Goal: Information Seeking & Learning: Learn about a topic

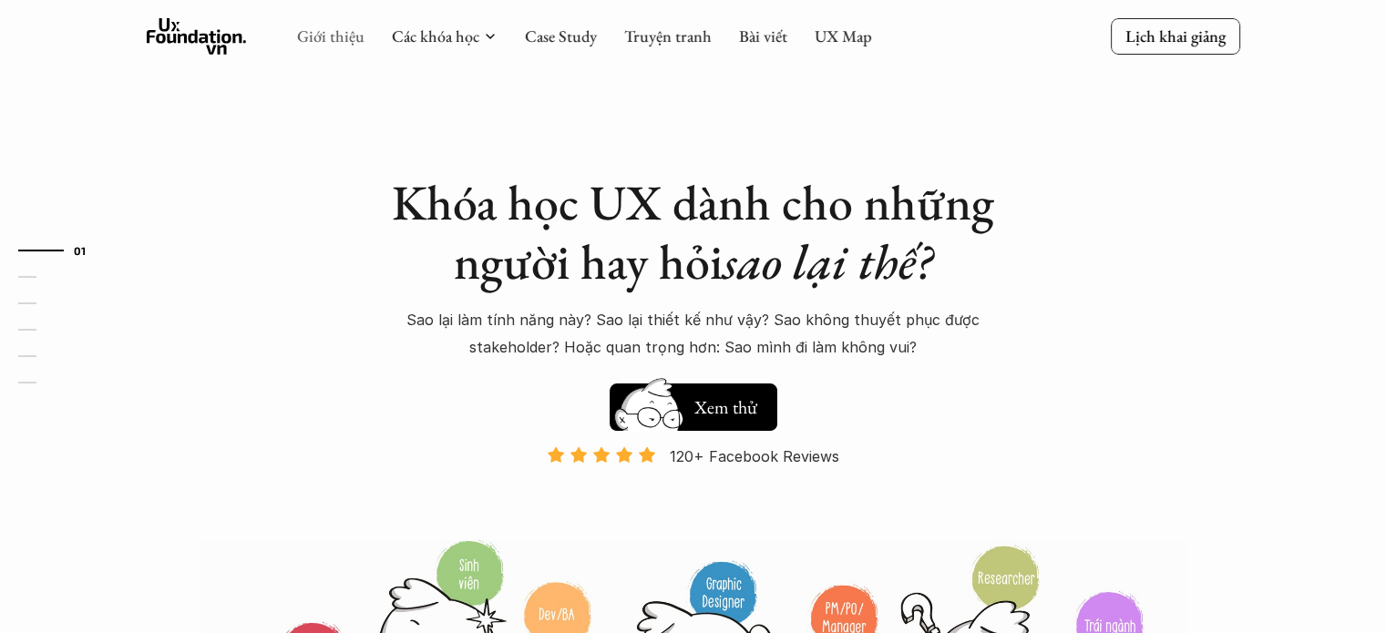
click at [317, 37] on link "Giới thiệu" at bounding box center [330, 36] width 67 height 21
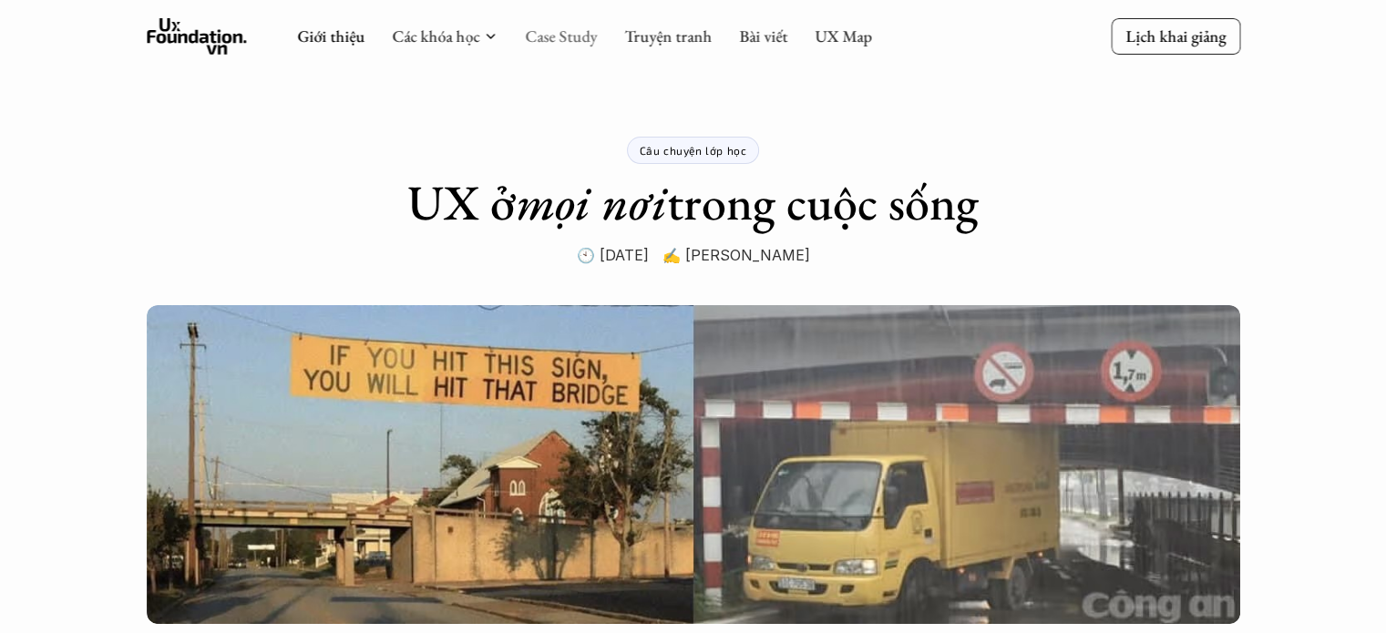
click at [578, 37] on link "Case Study" at bounding box center [561, 36] width 72 height 21
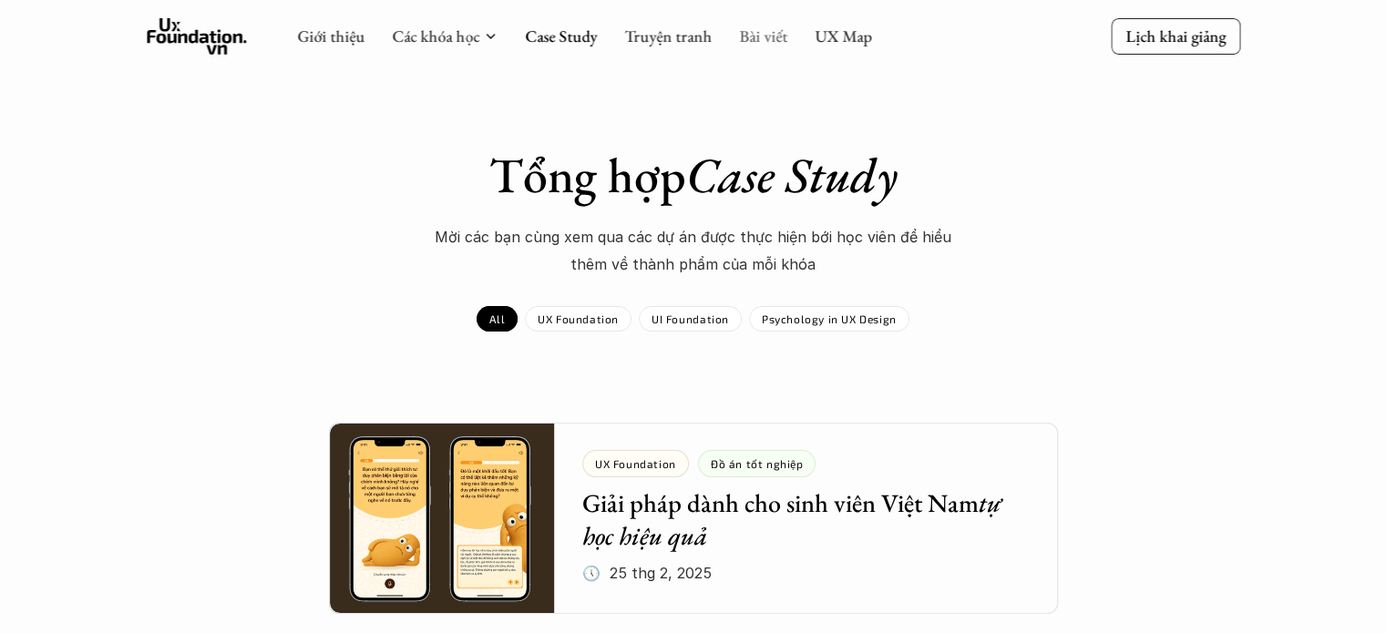
click at [762, 37] on link "Bài viết" at bounding box center [763, 36] width 48 height 21
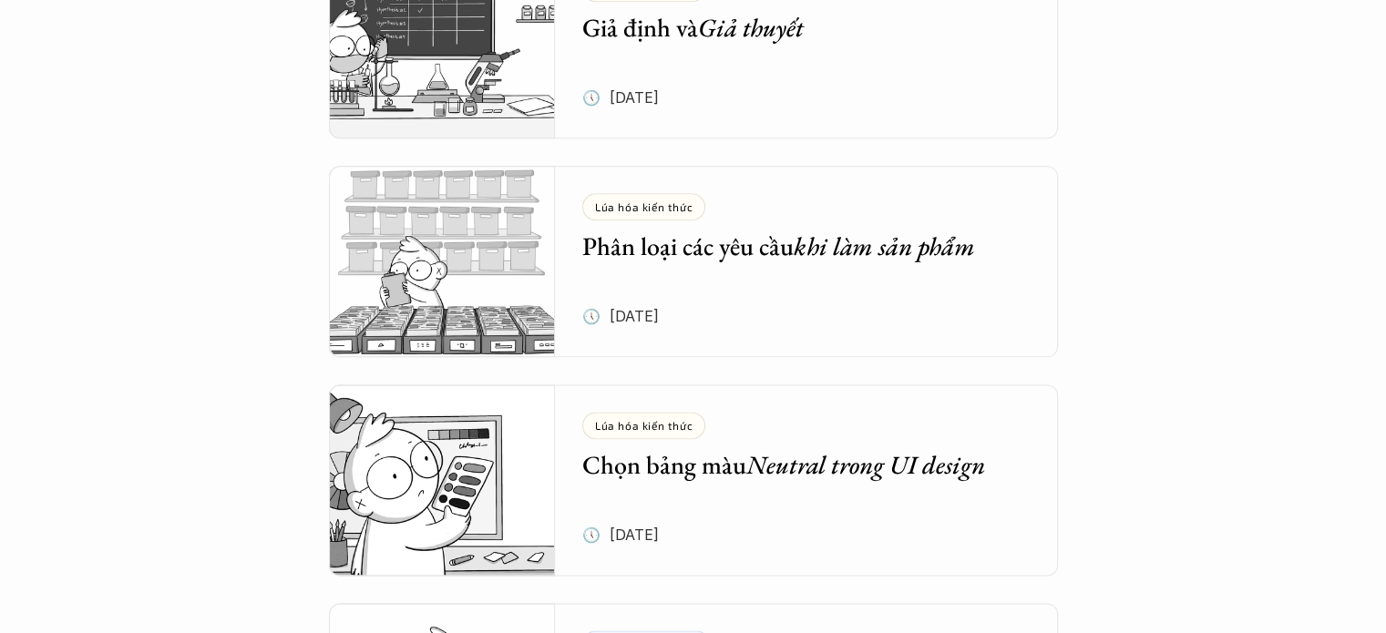
scroll to position [2219, 0]
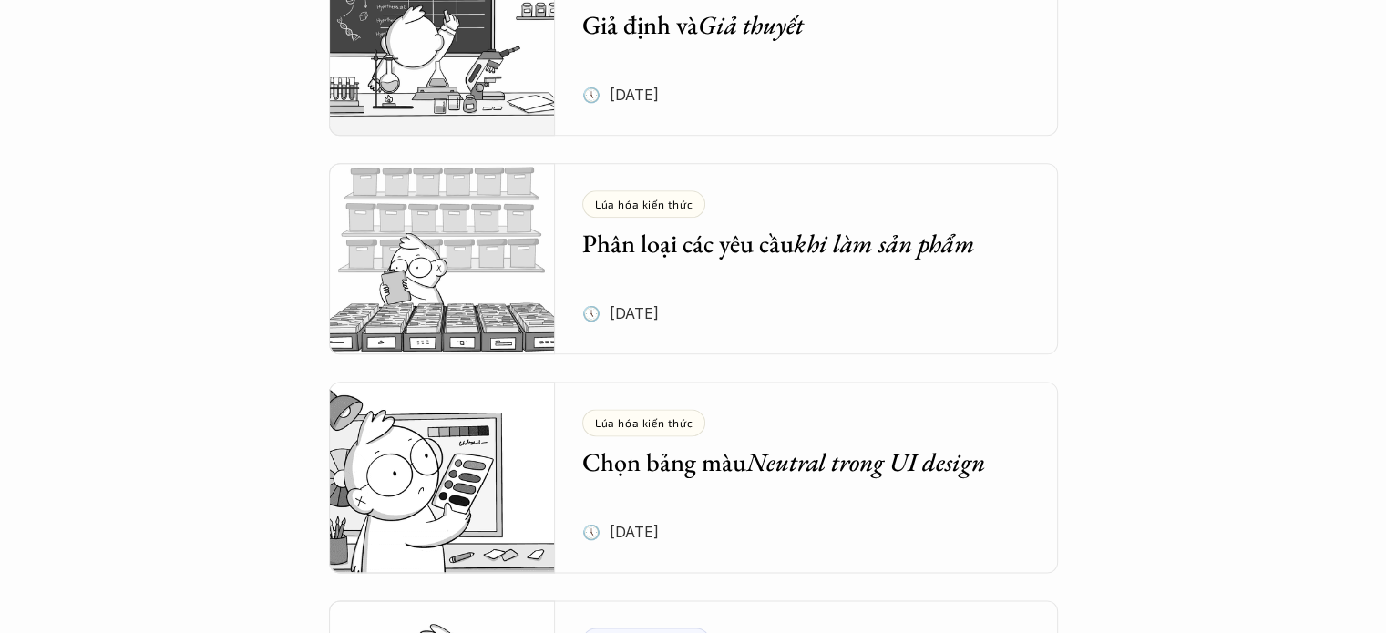
click at [645, 241] on h5 "Phân loại các yêu cầu khi làm sản phẩm" at bounding box center [792, 243] width 421 height 33
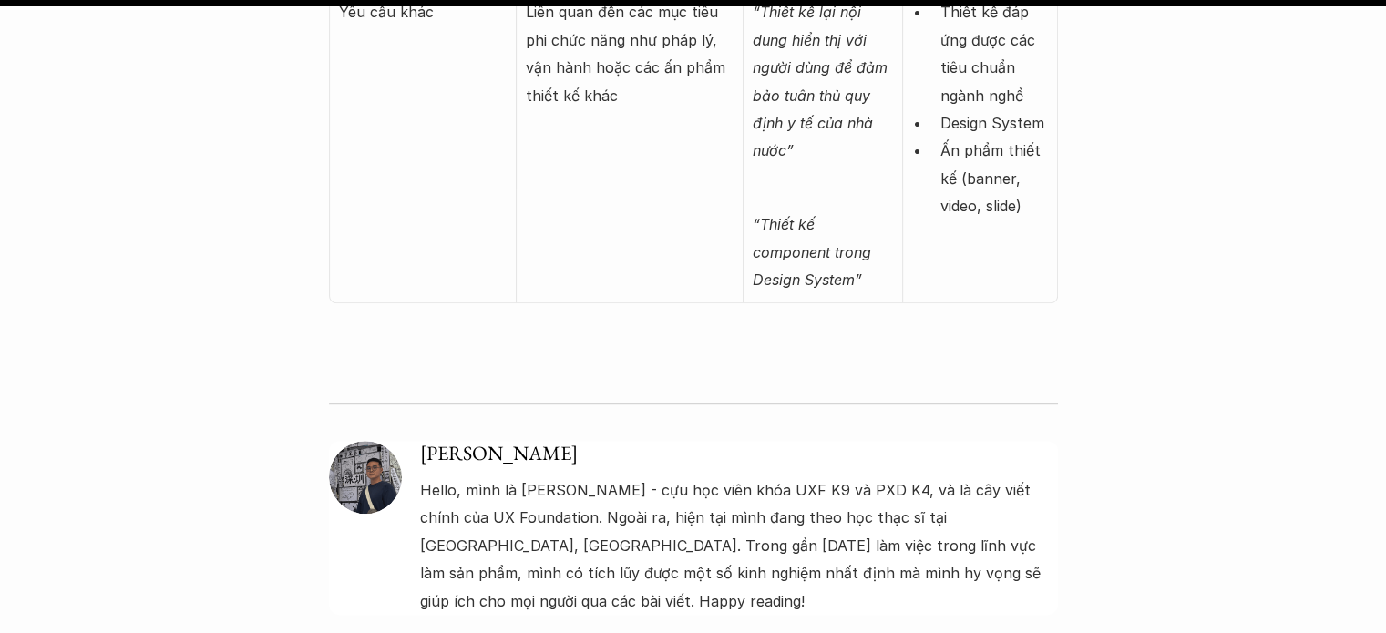
scroll to position [7920, 0]
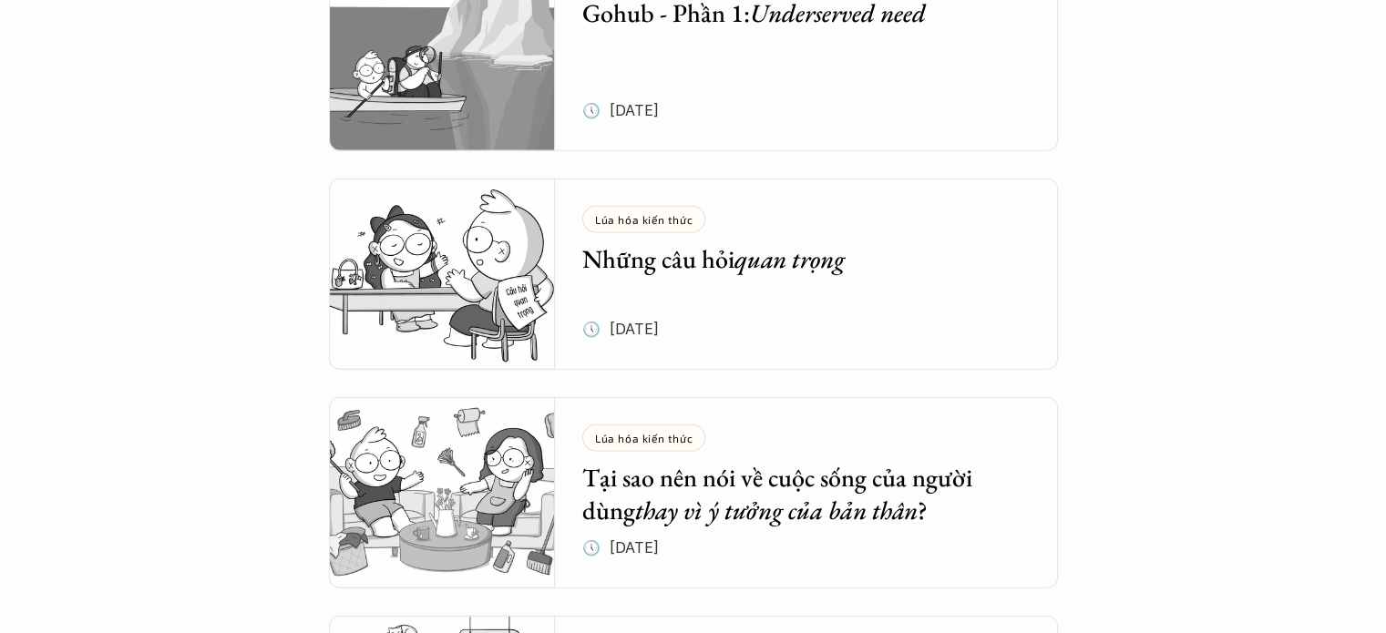
scroll to position [4387, 0]
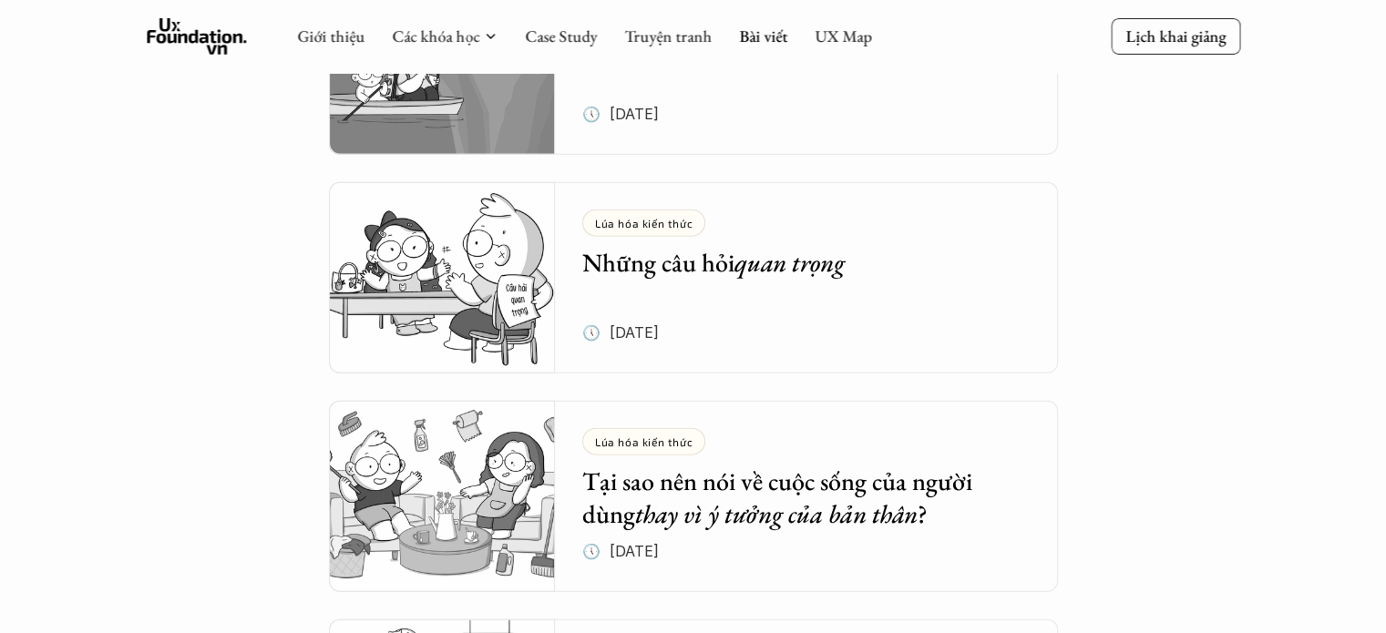
click at [596, 263] on h5 "Những câu hỏi quan trọng" at bounding box center [792, 262] width 421 height 33
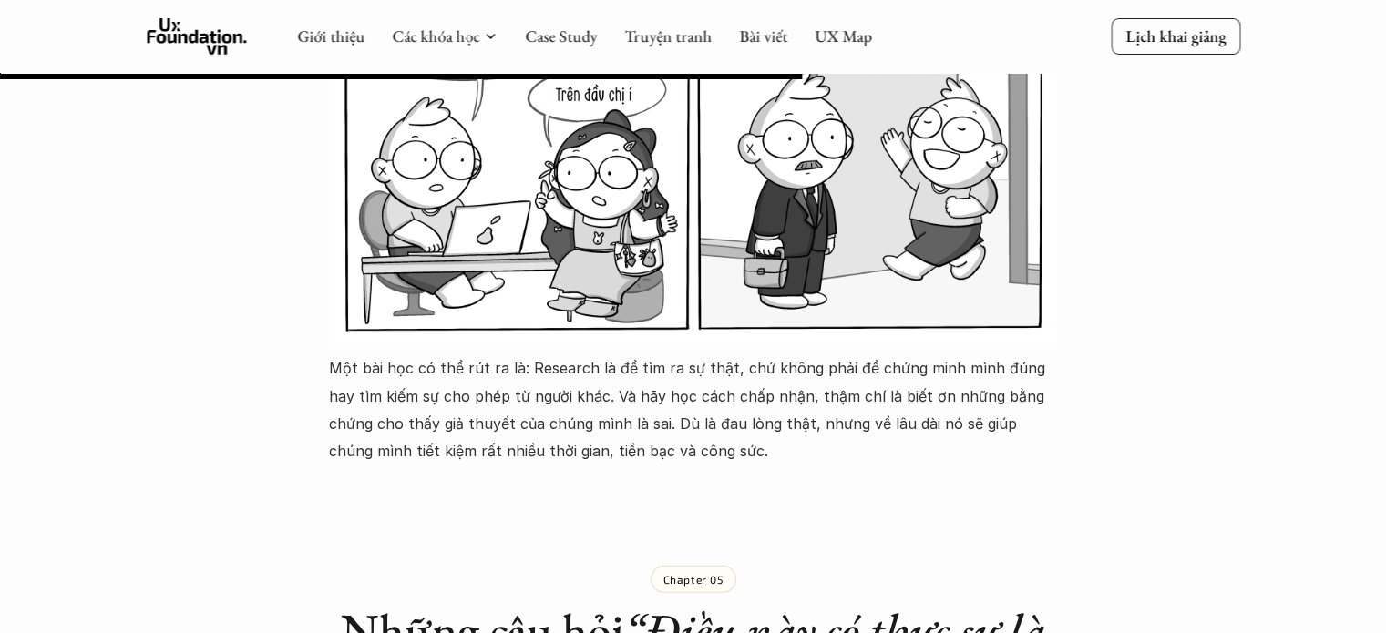
scroll to position [5404, 0]
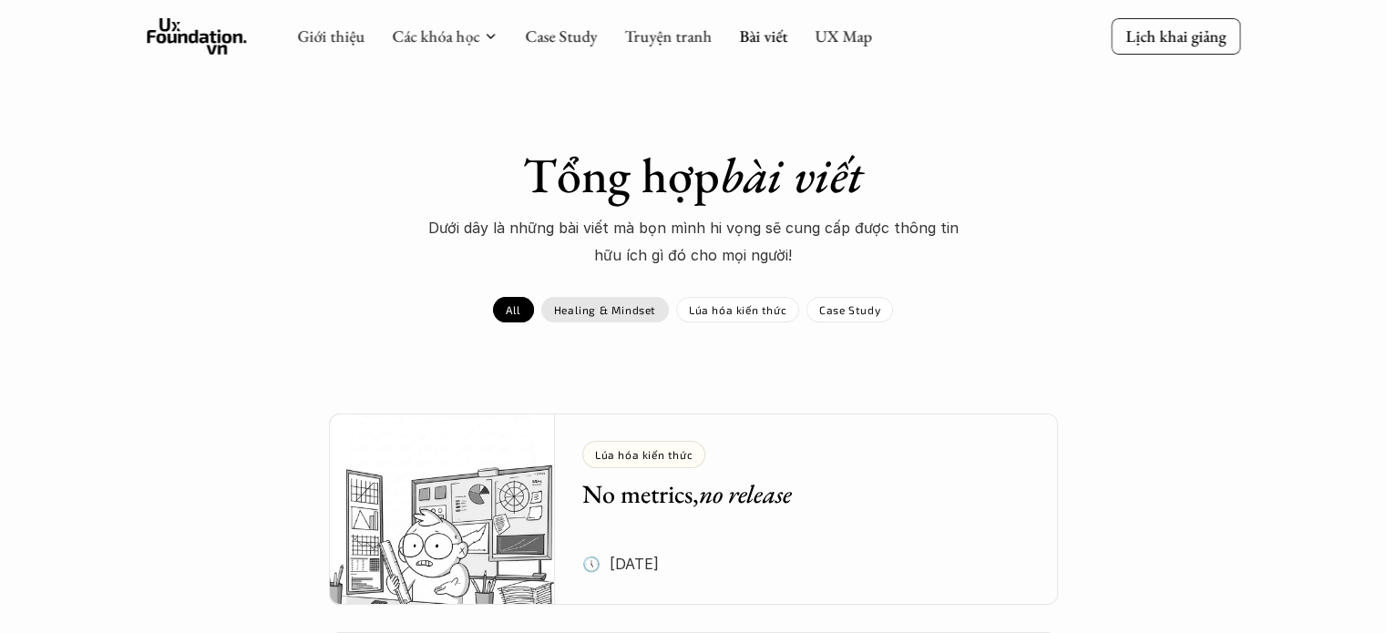
click at [598, 308] on p "Healing & Mindset" at bounding box center [605, 309] width 102 height 13
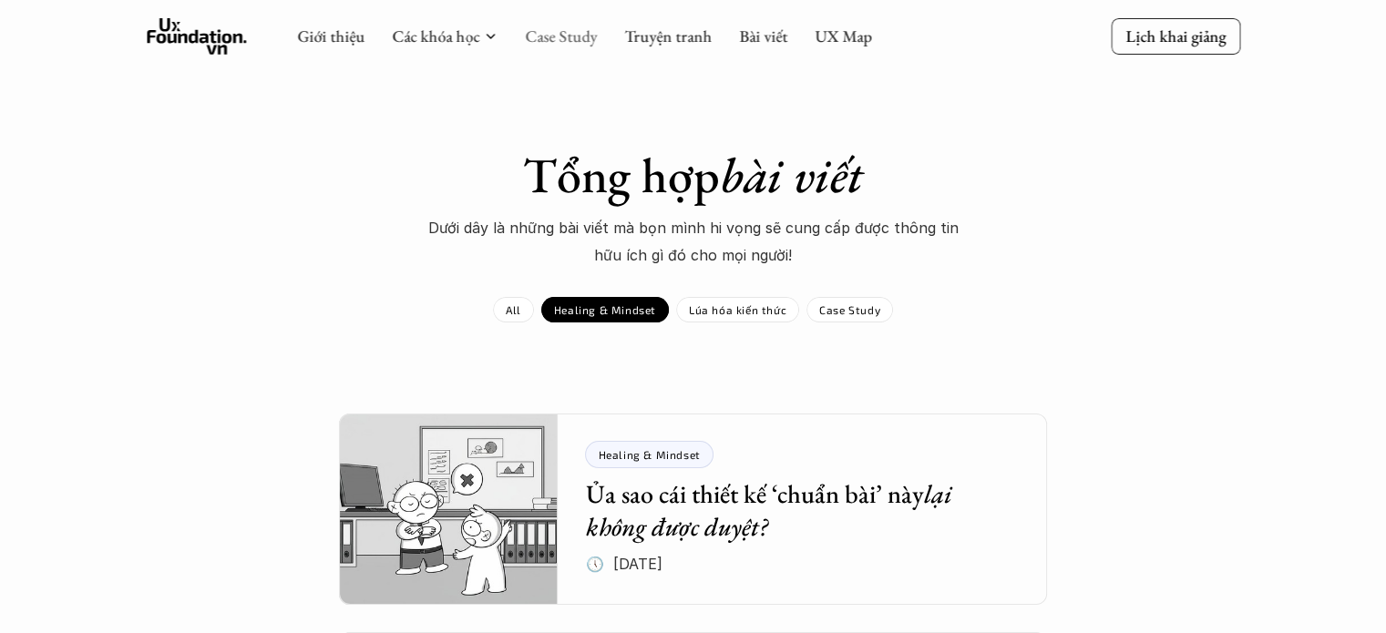
click at [549, 41] on link "Case Study" at bounding box center [561, 36] width 72 height 21
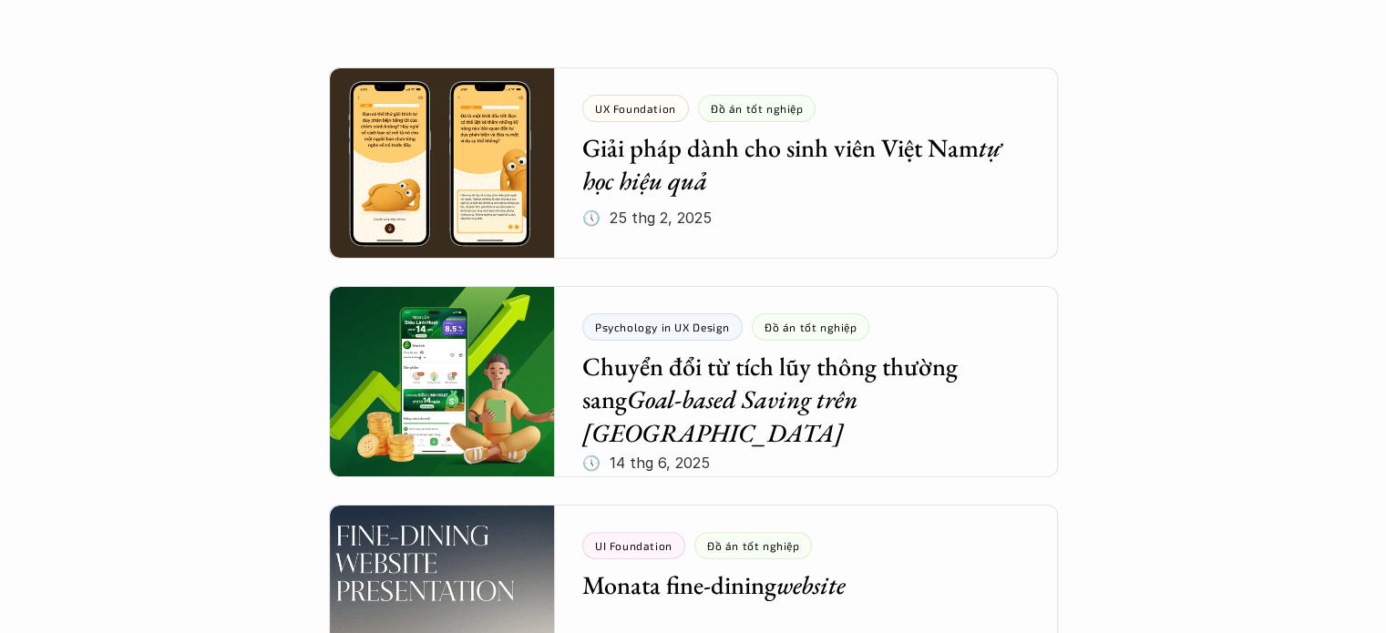
scroll to position [357, 0]
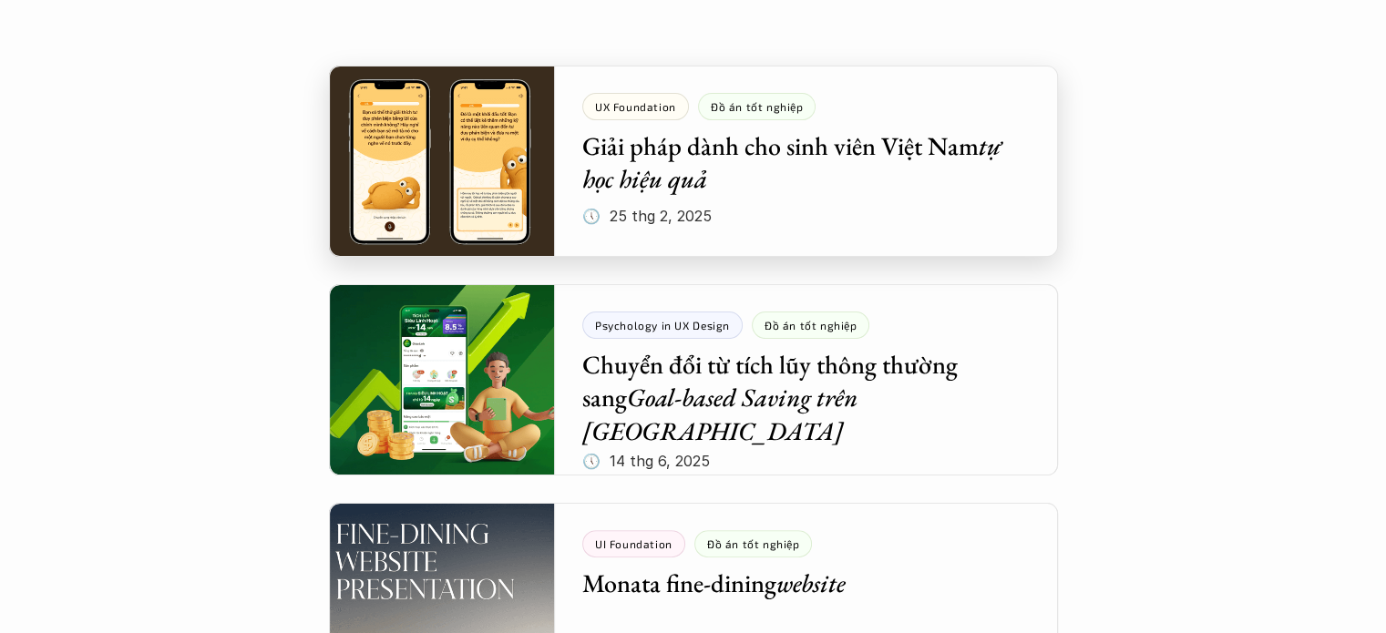
click at [660, 178] on div at bounding box center [693, 161] width 729 height 191
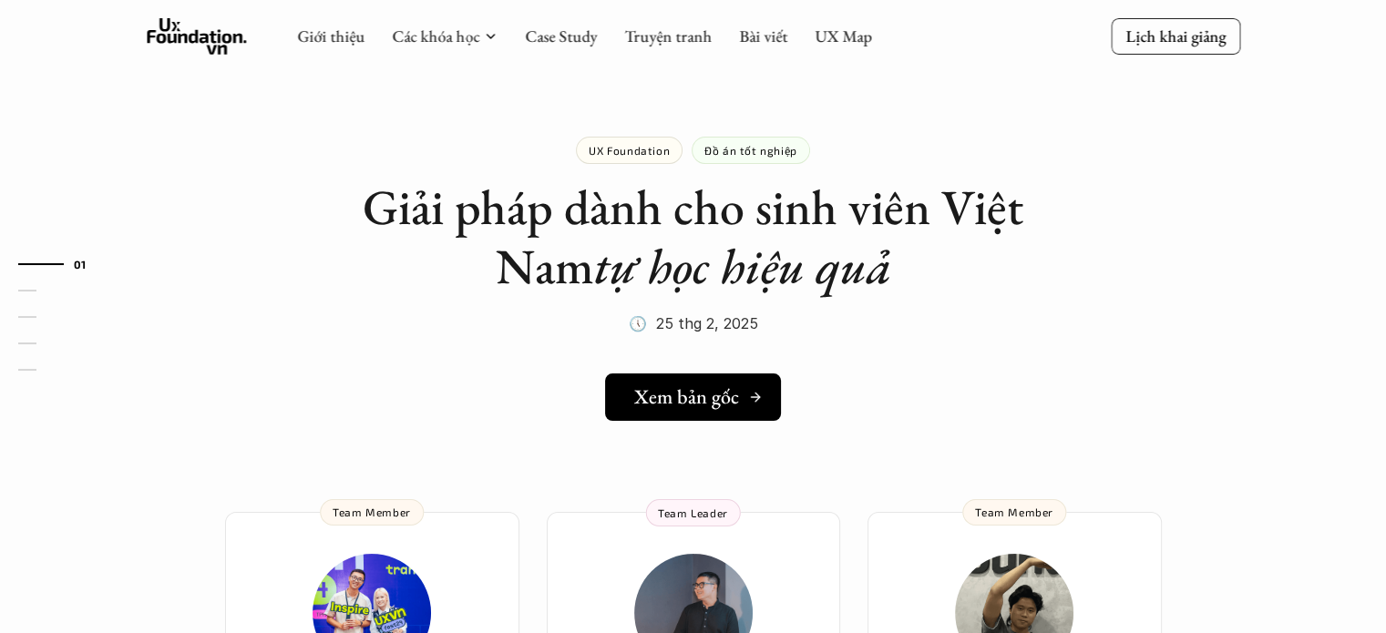
click at [637, 400] on h5 "Xem bản gốc" at bounding box center [686, 397] width 105 height 24
click at [551, 36] on link "Case Study" at bounding box center [561, 36] width 72 height 21
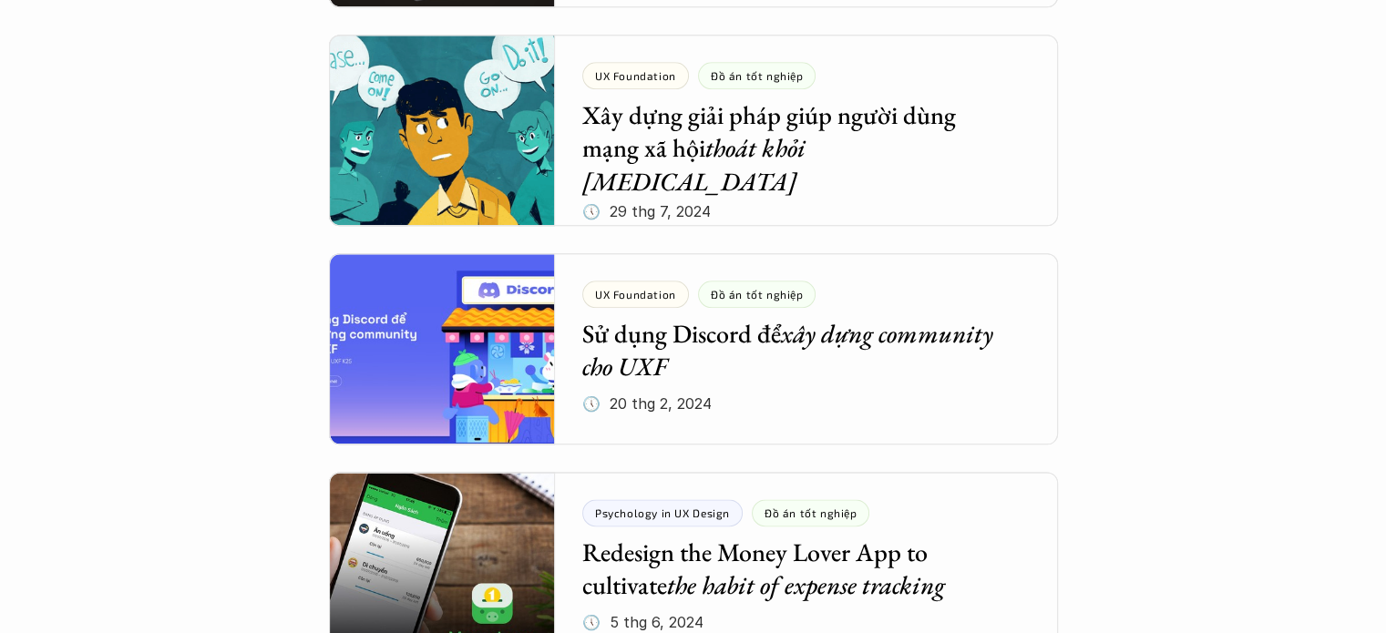
scroll to position [2140, 0]
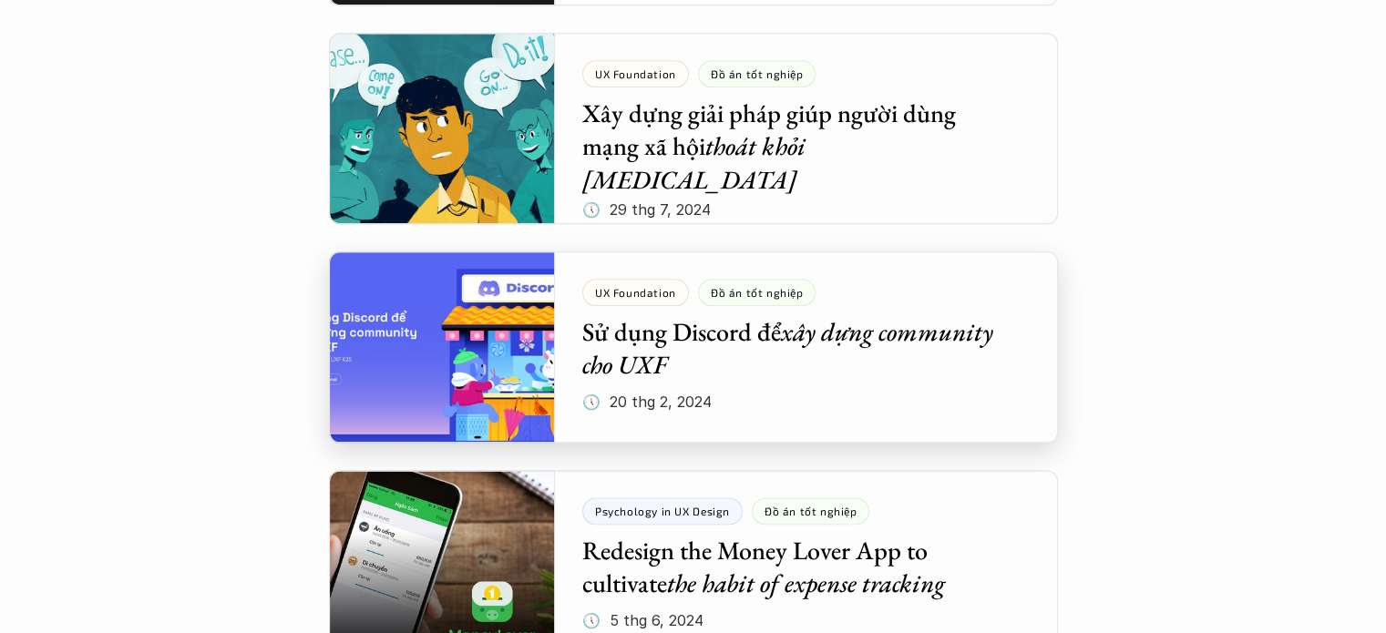
click at [622, 350] on div at bounding box center [693, 347] width 729 height 191
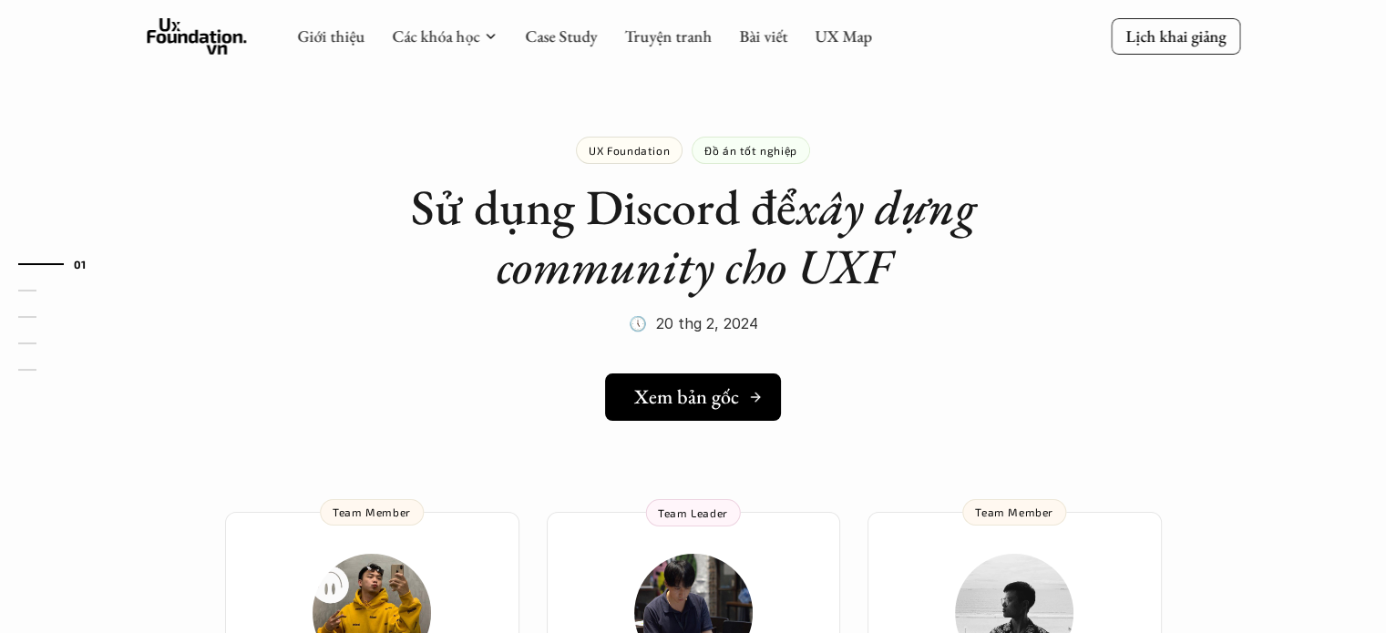
click at [678, 394] on h5 "Xem bản gốc" at bounding box center [686, 397] width 105 height 24
